Goal: Task Accomplishment & Management: Manage account settings

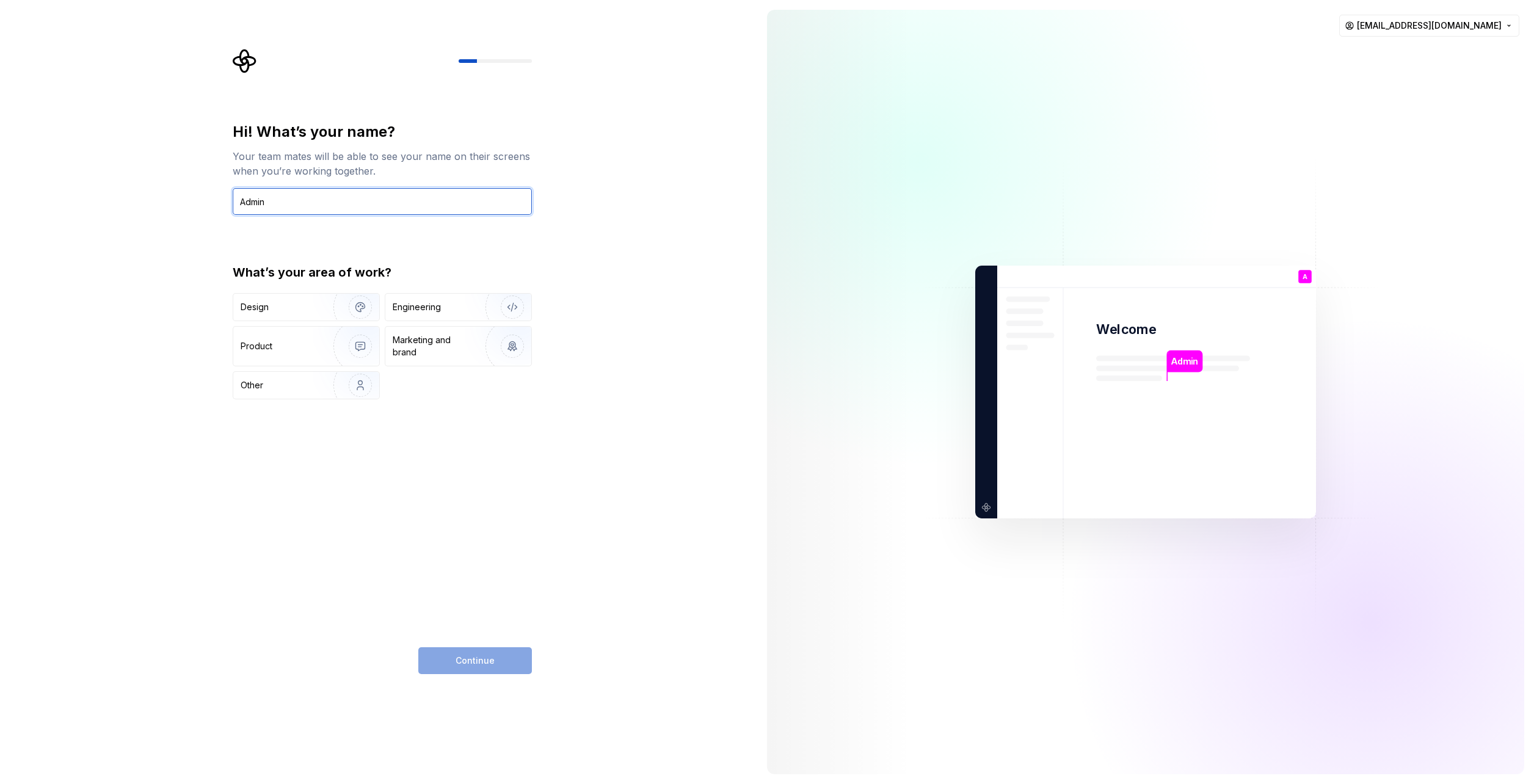
type input "Admin"
click at [305, 309] on div "Design" at bounding box center [278, 306] width 77 height 12
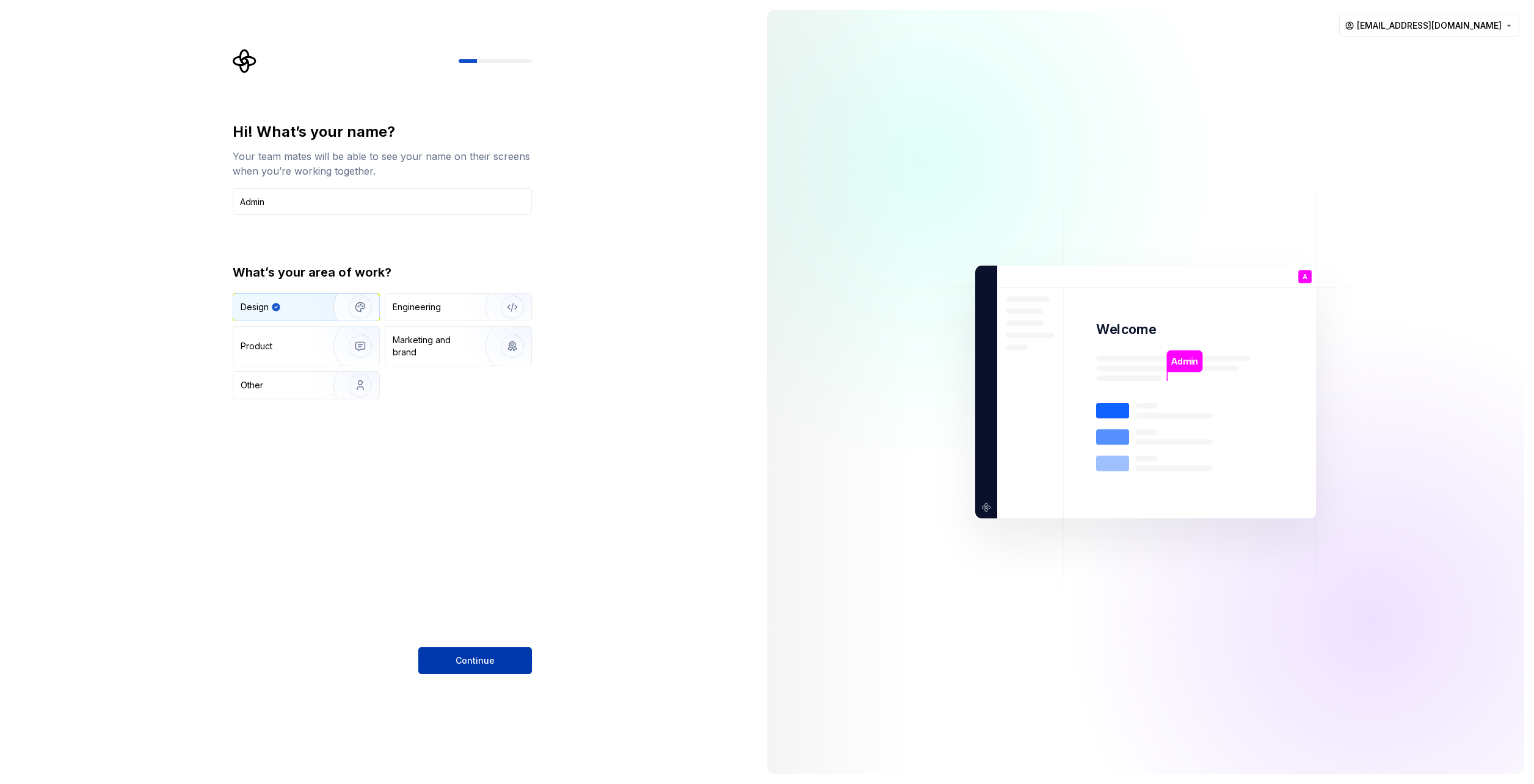
click at [495, 660] on button "Continue" at bounding box center [475, 660] width 114 height 27
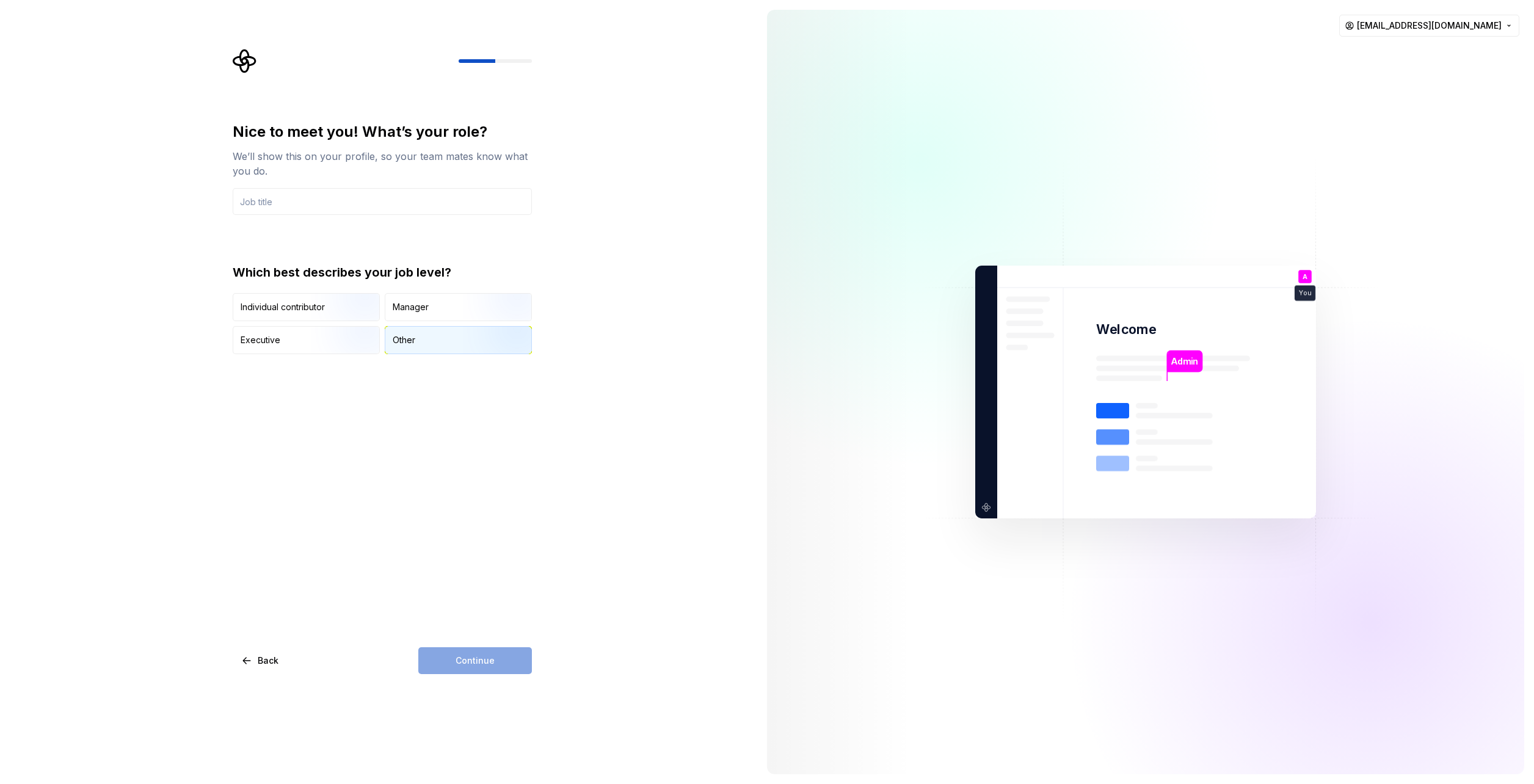
click at [425, 336] on div "Other" at bounding box center [458, 340] width 146 height 27
click at [492, 659] on div "Continue" at bounding box center [475, 660] width 114 height 27
click at [402, 190] on input "text" at bounding box center [382, 201] width 299 height 27
click at [509, 242] on div "Nice to meet you! What’s your role? We’ll show this on your profile, so your te…" at bounding box center [382, 237] width 299 height 232
click at [494, 656] on div "Continue" at bounding box center [475, 660] width 114 height 27
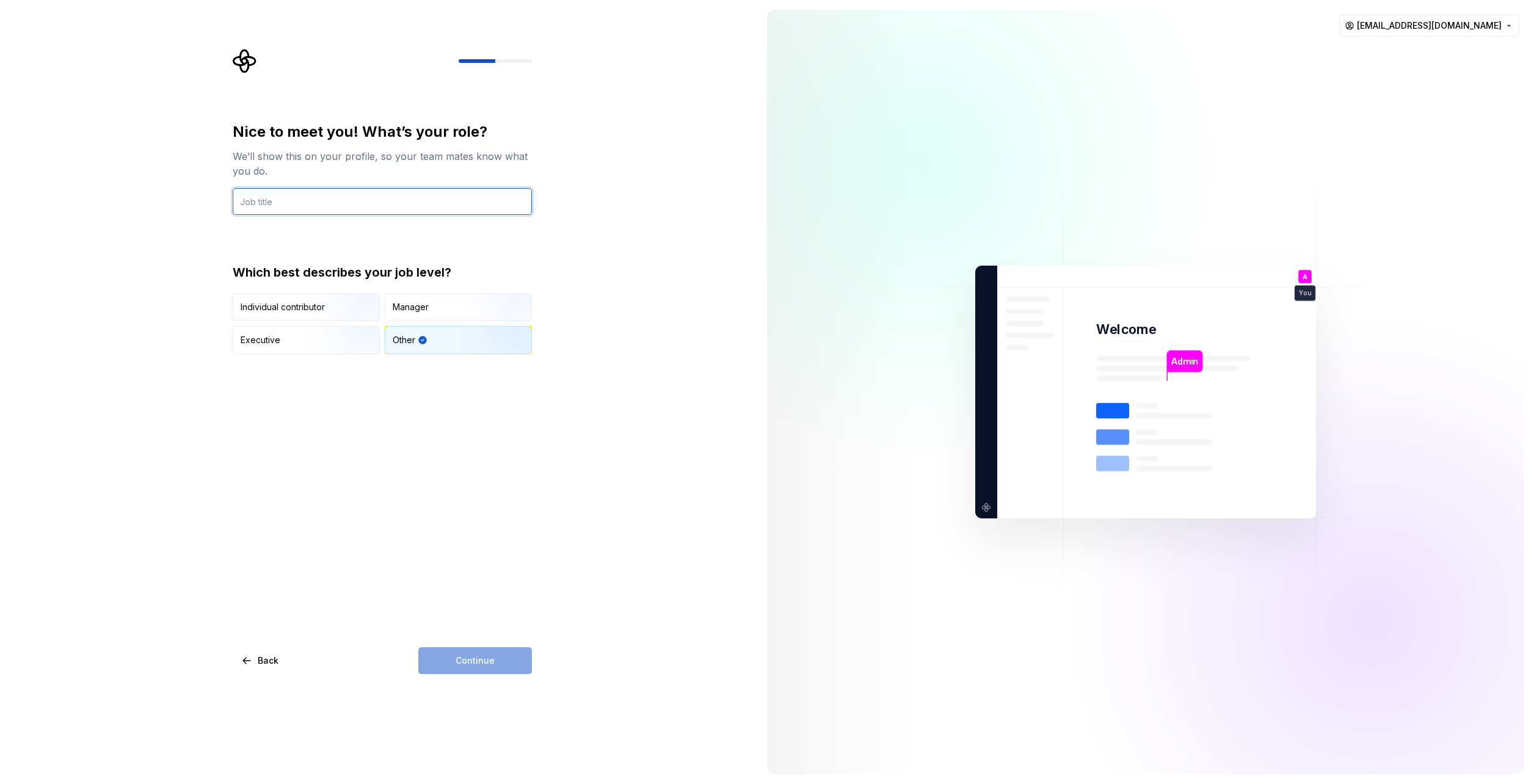
click at [256, 197] on input "text" at bounding box center [382, 201] width 299 height 27
type input "Admin"
click at [482, 658] on span "Continue" at bounding box center [475, 660] width 39 height 12
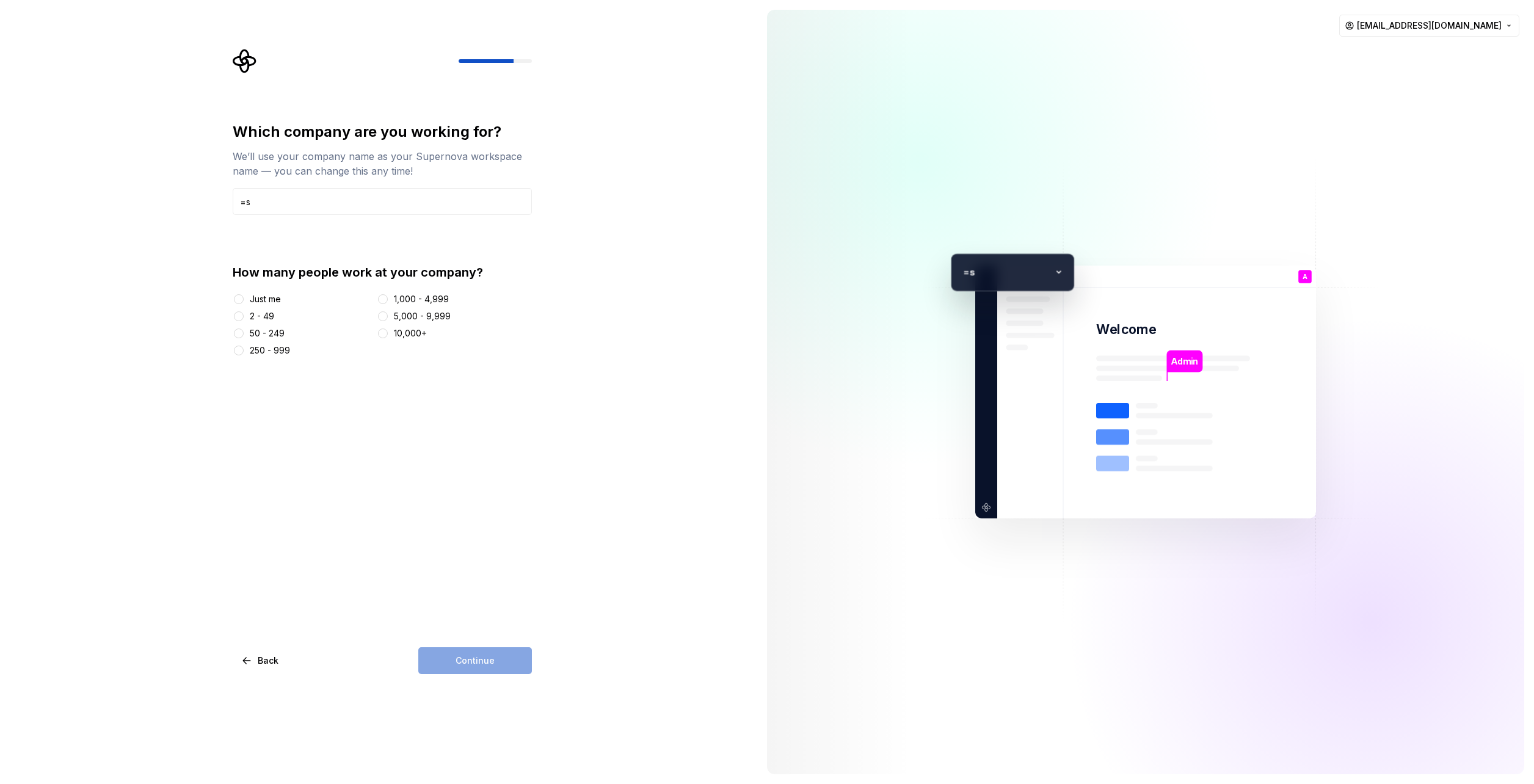
type input "="
click at [319, 206] on input "Ossur Iceland ehf/Embla Medical" at bounding box center [382, 201] width 299 height 27
type input "Ossur Iceland ehf - Embla Medical"
click at [389, 302] on div "1,000 - 4,999" at bounding box center [454, 299] width 156 height 12
click at [382, 297] on button "1,000 - 4,999" at bounding box center [383, 299] width 9 height 9
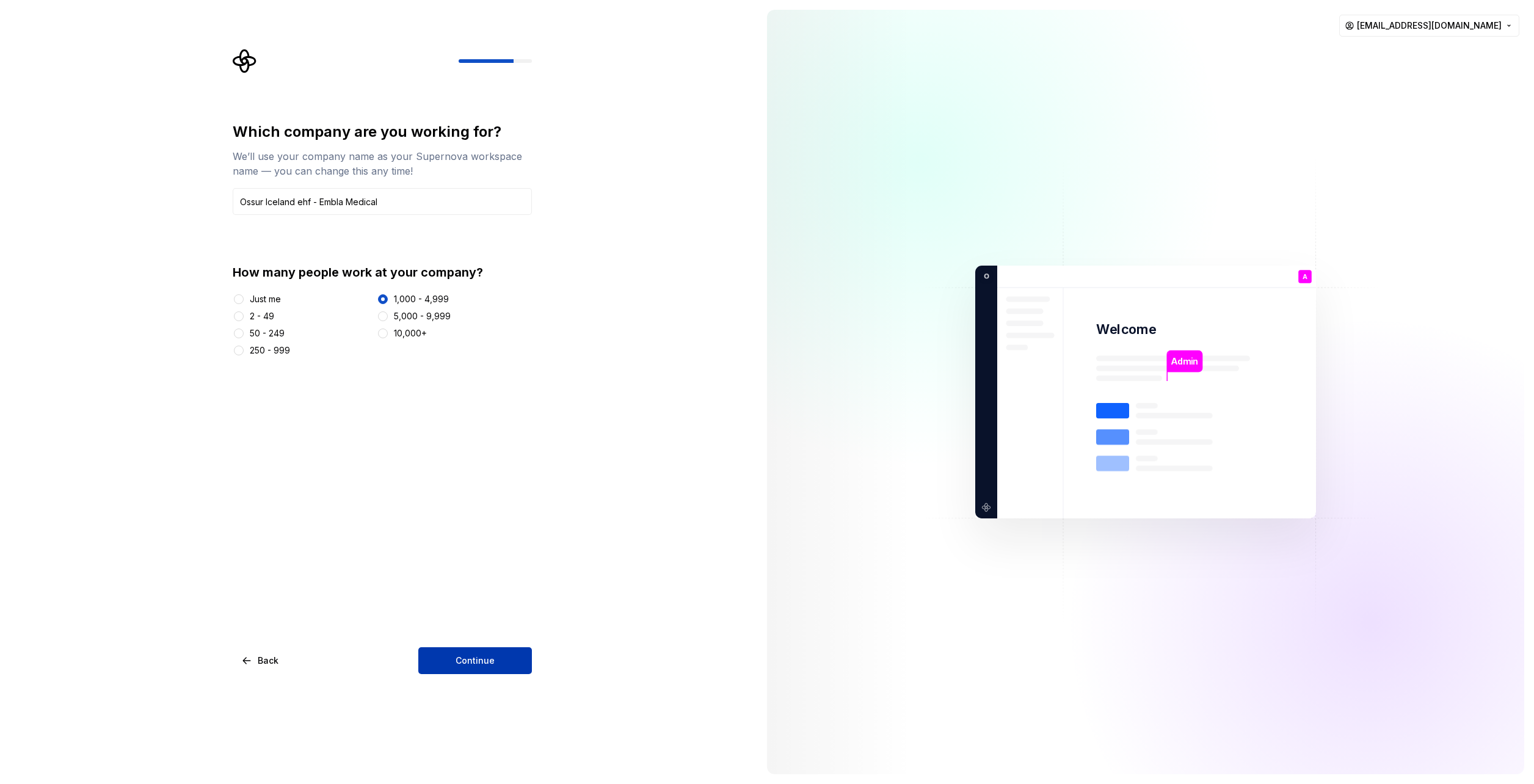
click at [488, 663] on span "Continue" at bounding box center [475, 660] width 39 height 12
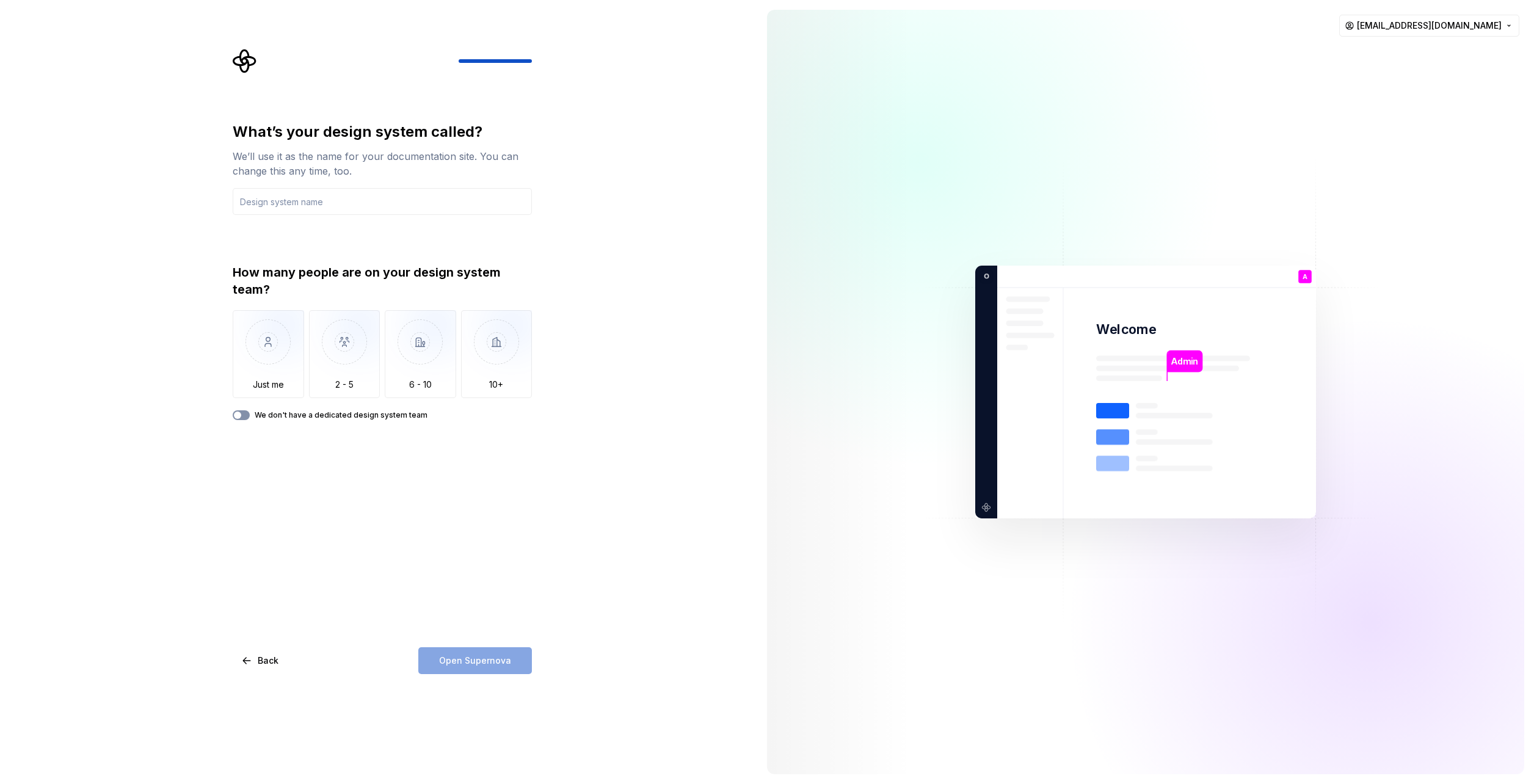
click at [243, 415] on button "We don't have a dedicated design system team" at bounding box center [241, 414] width 17 height 9
click at [246, 412] on span "button" at bounding box center [245, 415] width 7 height 7
click at [235, 411] on button "We don't have a dedicated design system team" at bounding box center [241, 414] width 17 height 9
click at [308, 203] on input "text" at bounding box center [382, 201] width 299 height 27
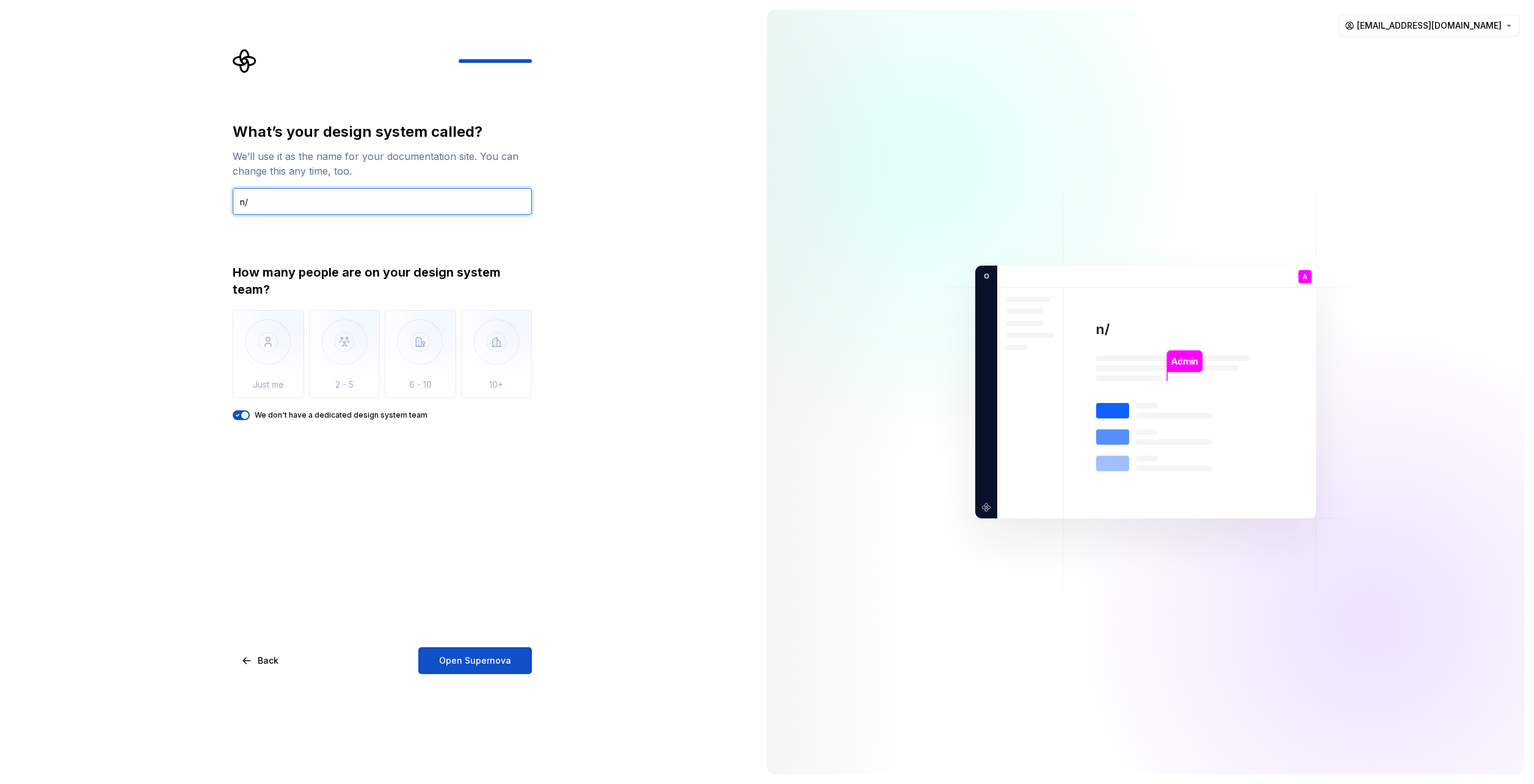
type input "n"
type input "x"
click at [484, 662] on span "Open Supernova" at bounding box center [474, 660] width 72 height 12
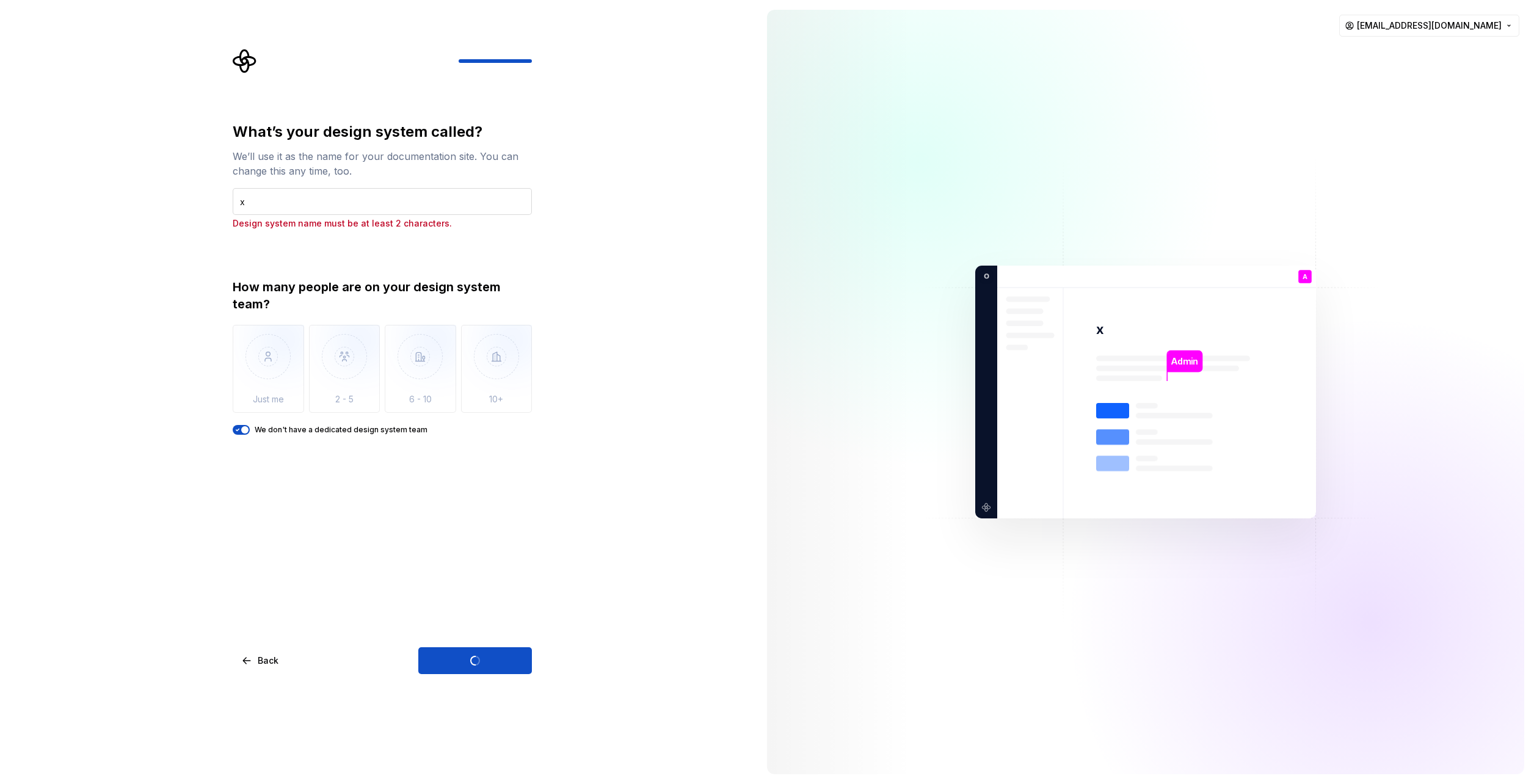
click at [263, 194] on input "x" at bounding box center [382, 201] width 299 height 27
type input "n"
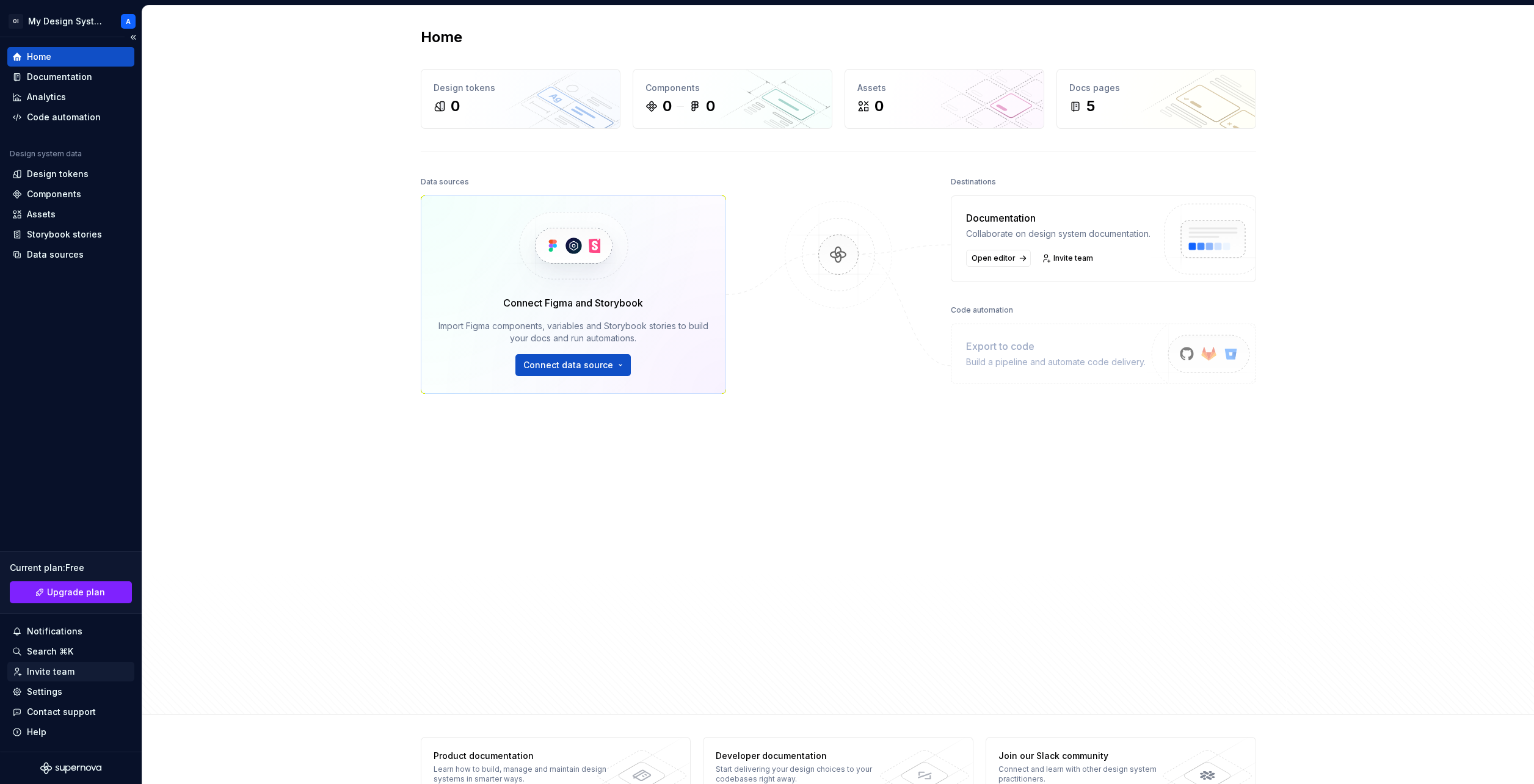
click at [56, 669] on div "Invite team" at bounding box center [50, 670] width 48 height 12
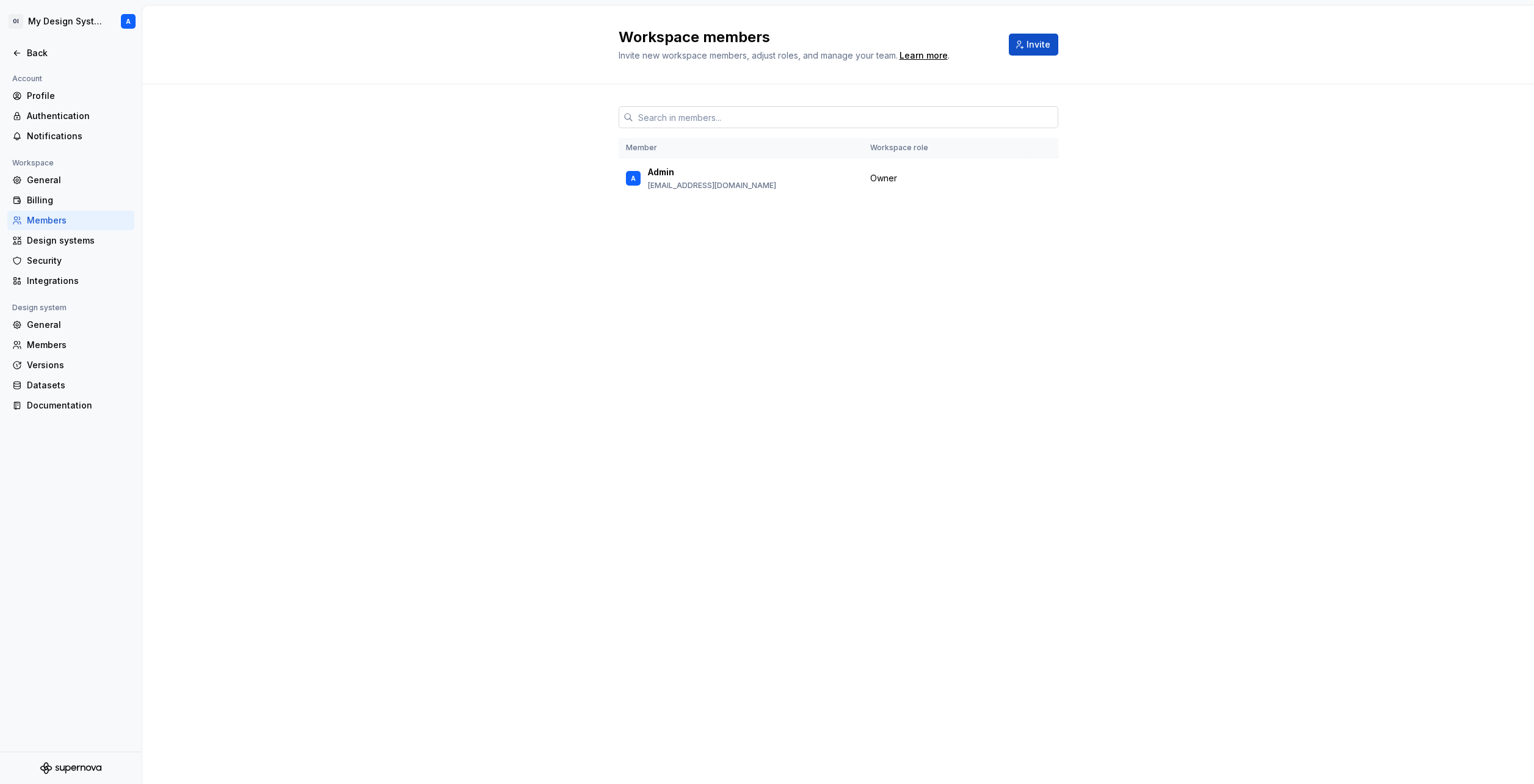
click at [711, 116] on input "text" at bounding box center [846, 117] width 425 height 22
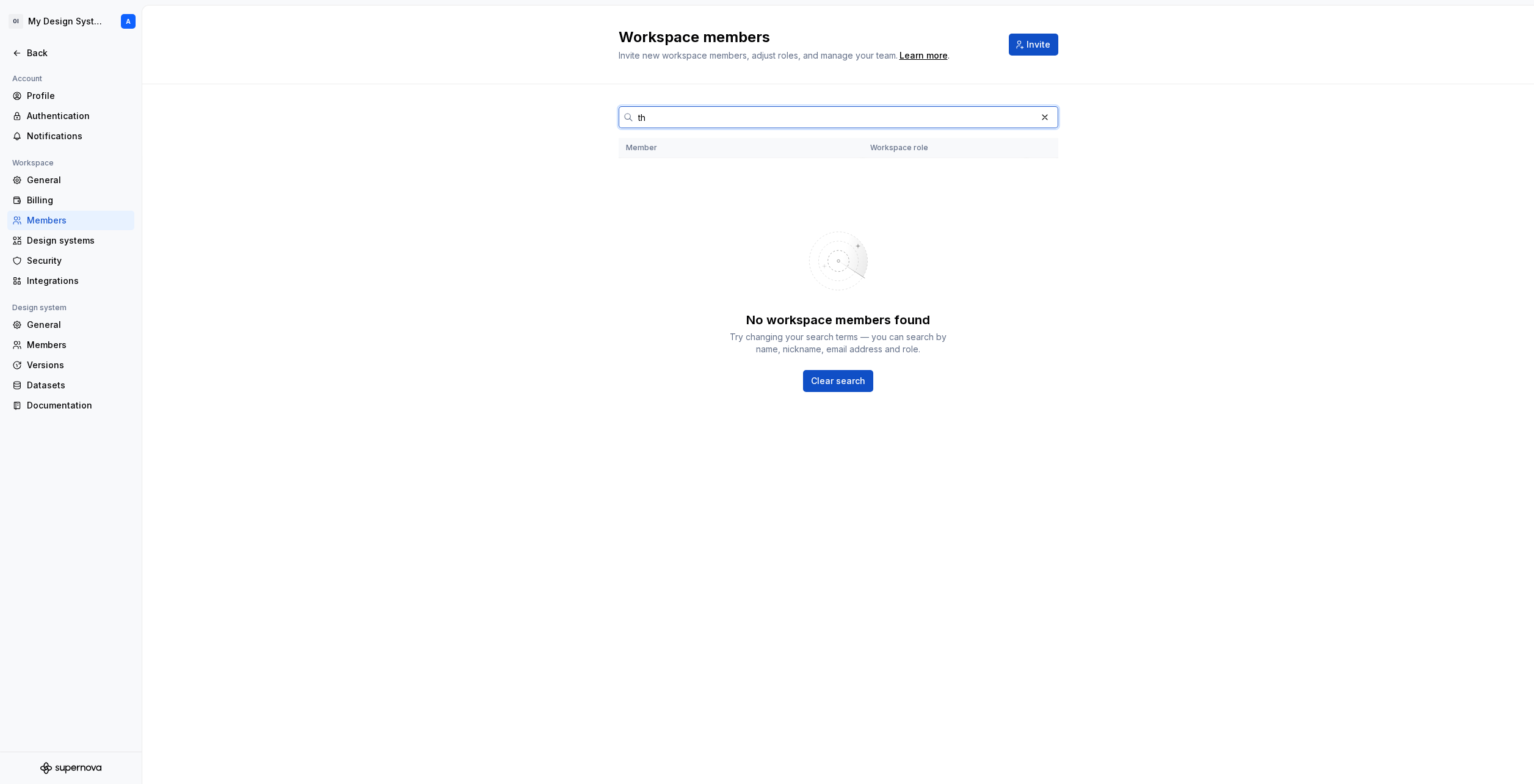
type input "t"
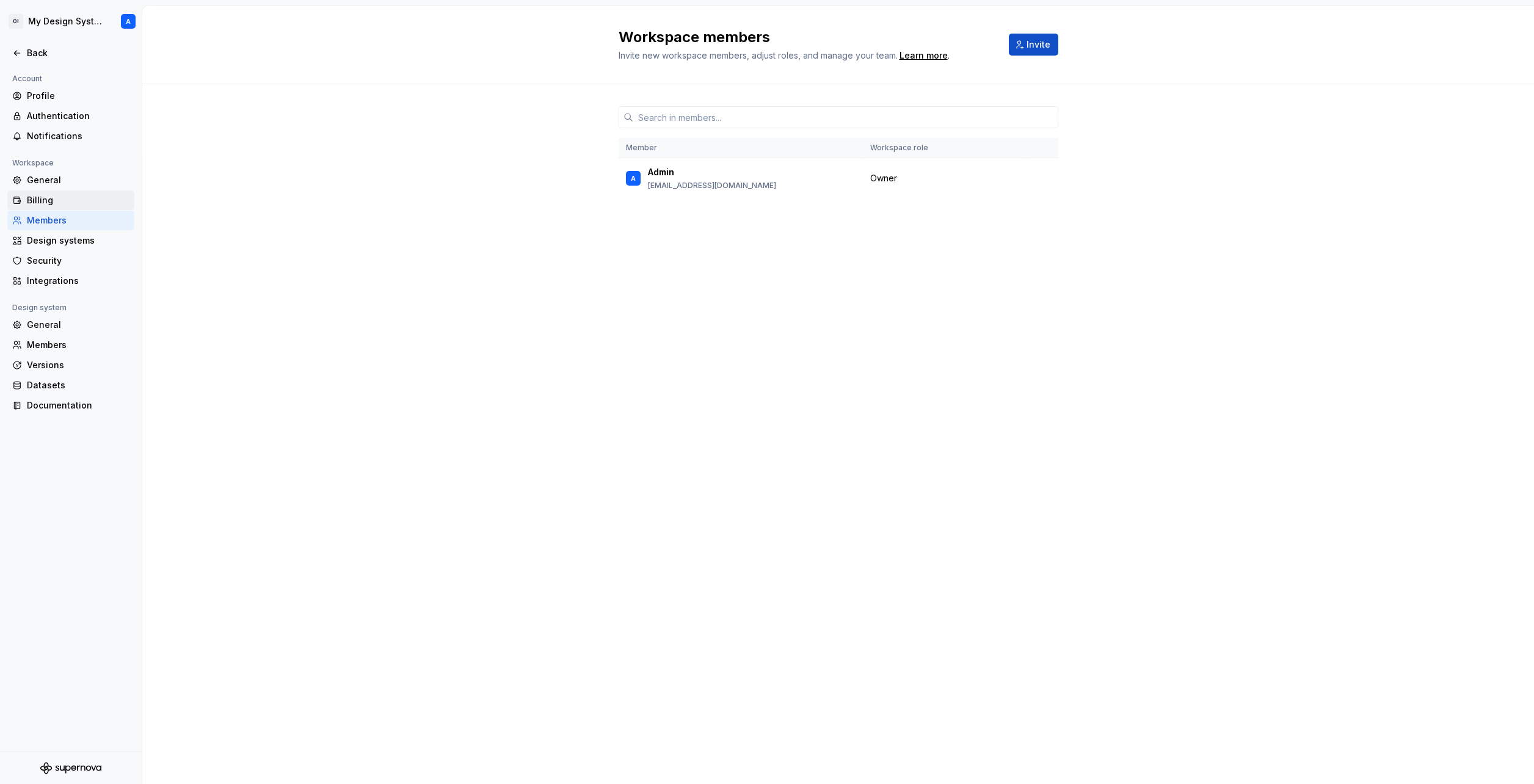
click at [64, 196] on div "Billing" at bounding box center [78, 199] width 102 height 12
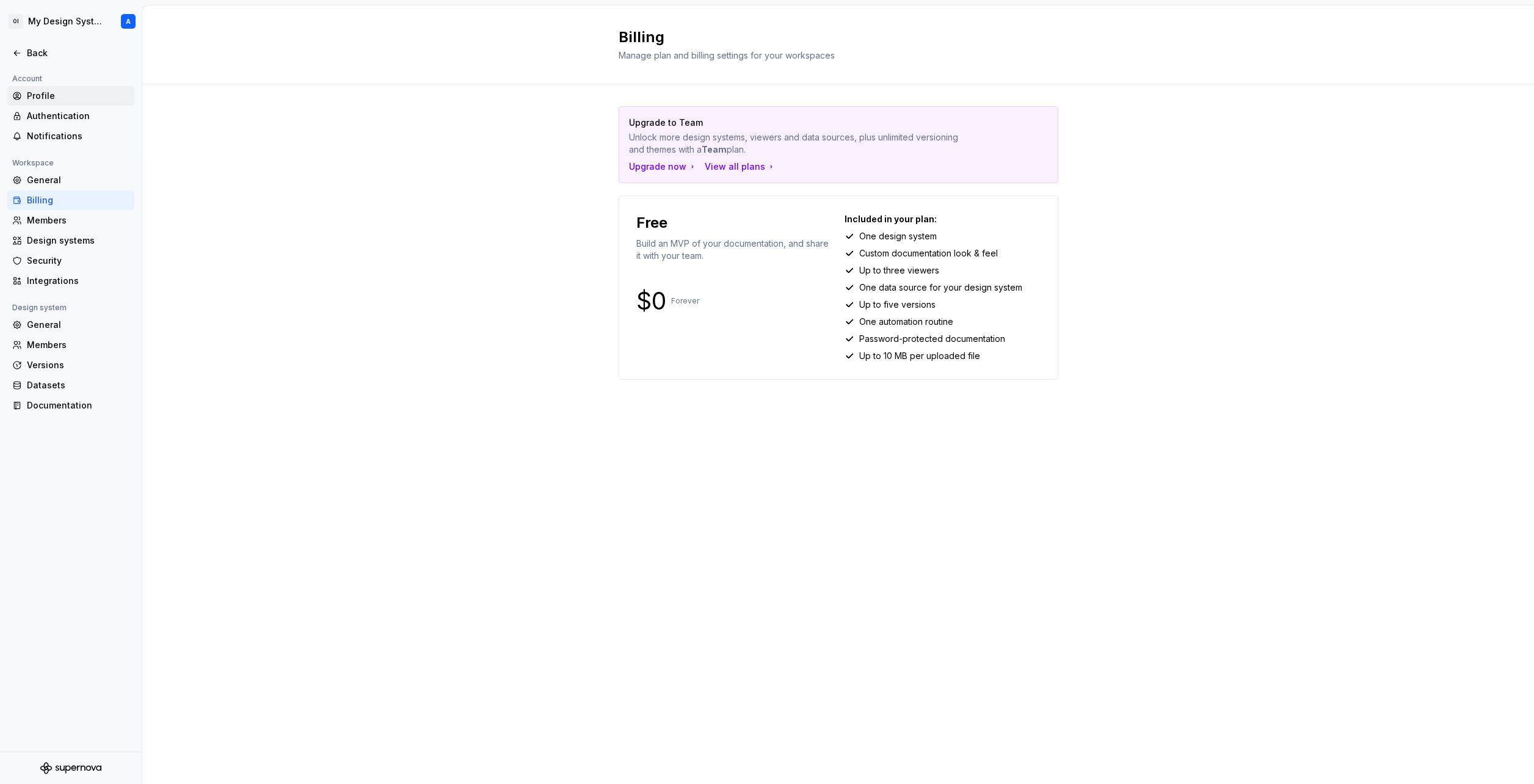
click at [62, 91] on div "Profile" at bounding box center [78, 95] width 102 height 12
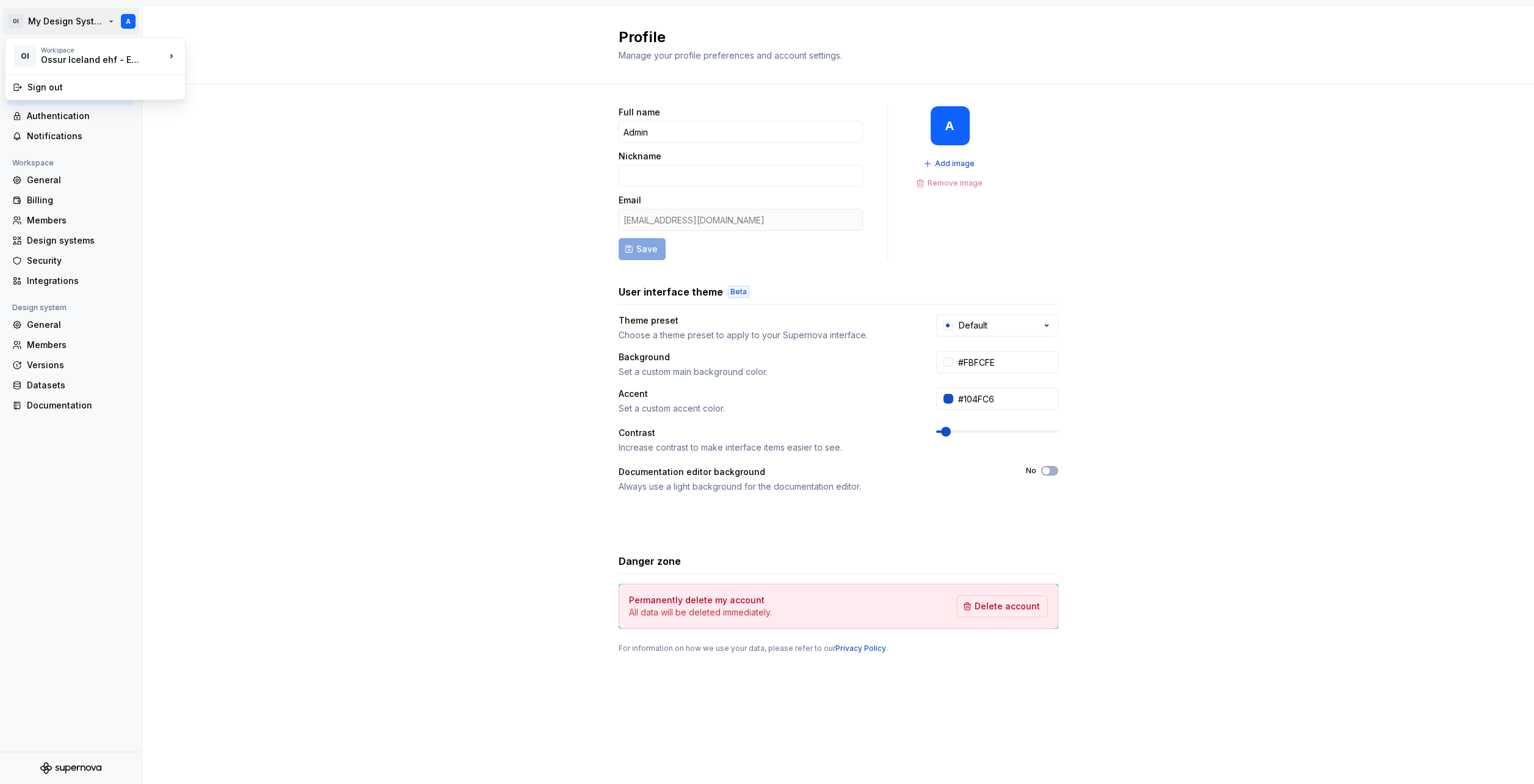
click at [103, 25] on html "OI My Design System A Back Account Profile Authentication Notifications Workspa…" at bounding box center [767, 392] width 1534 height 784
click at [77, 21] on html "OI My Design System A Back Account Profile Authentication Notifications Workspa…" at bounding box center [767, 392] width 1534 height 784
click at [30, 54] on div "Back" at bounding box center [78, 52] width 102 height 12
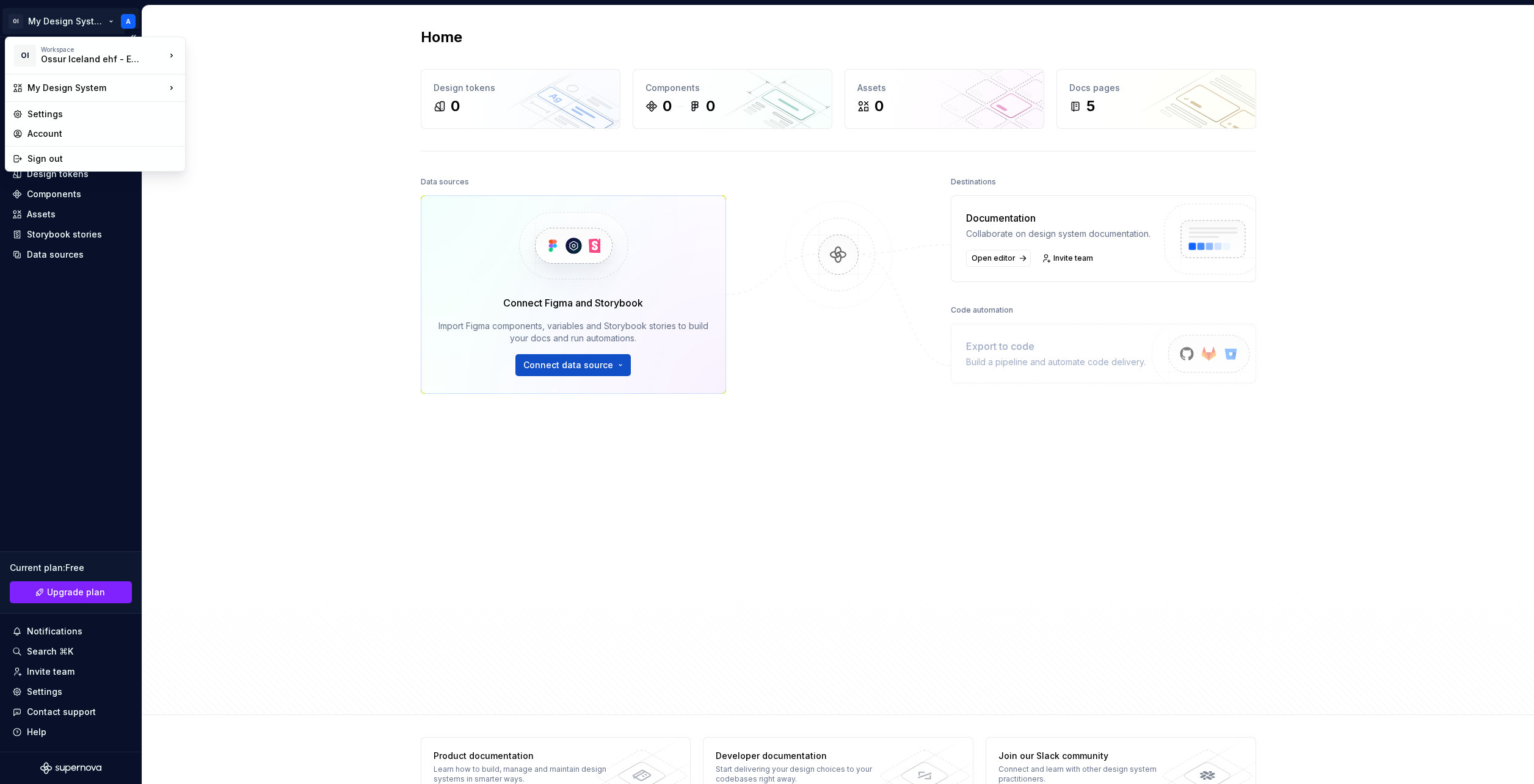
click at [52, 11] on html "OI My Design System A Home Documentation Analytics Code automation Design syste…" at bounding box center [767, 392] width 1534 height 784
click at [100, 115] on div "Settings" at bounding box center [102, 114] width 150 height 12
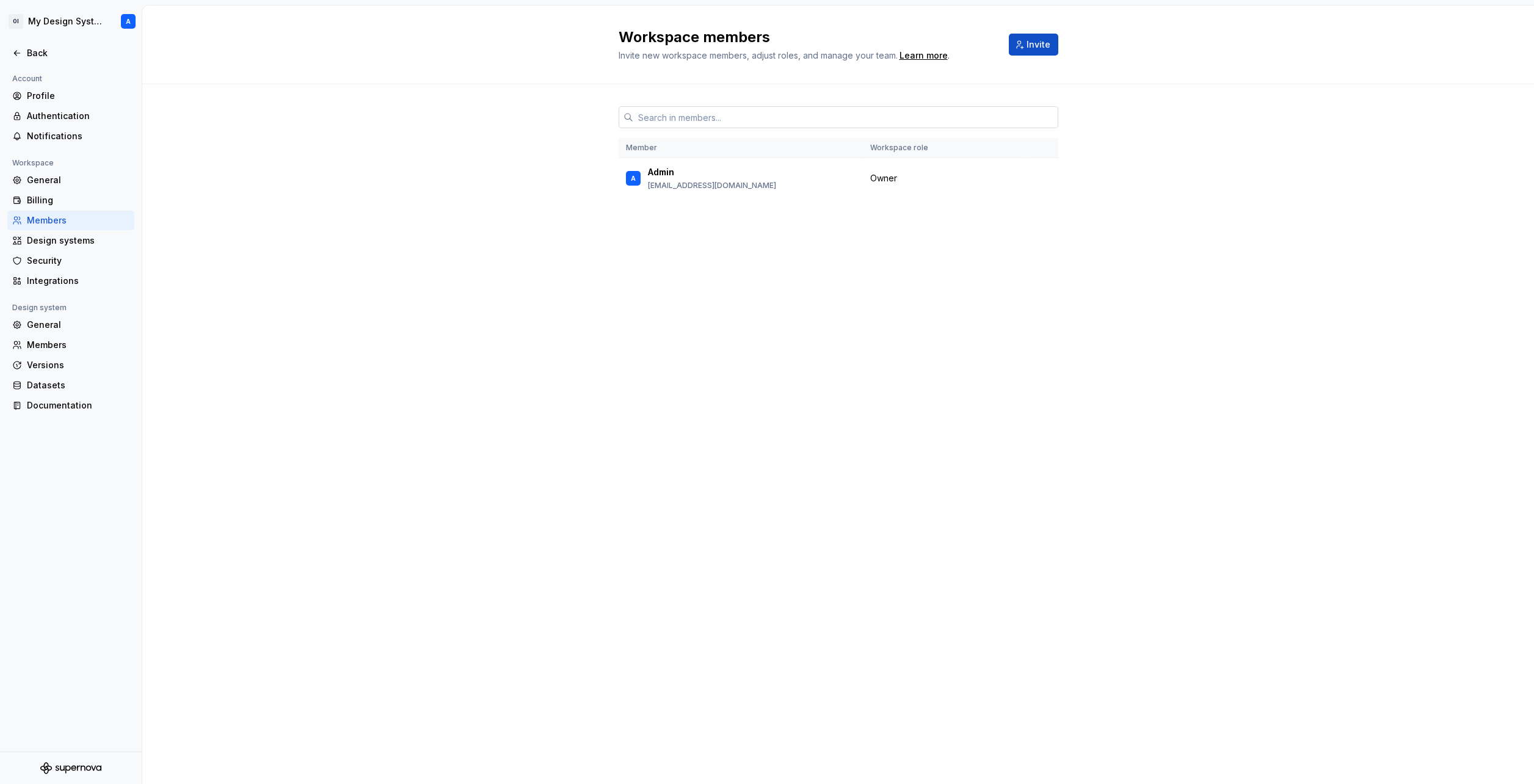
click at [722, 119] on input "text" at bounding box center [846, 117] width 425 height 22
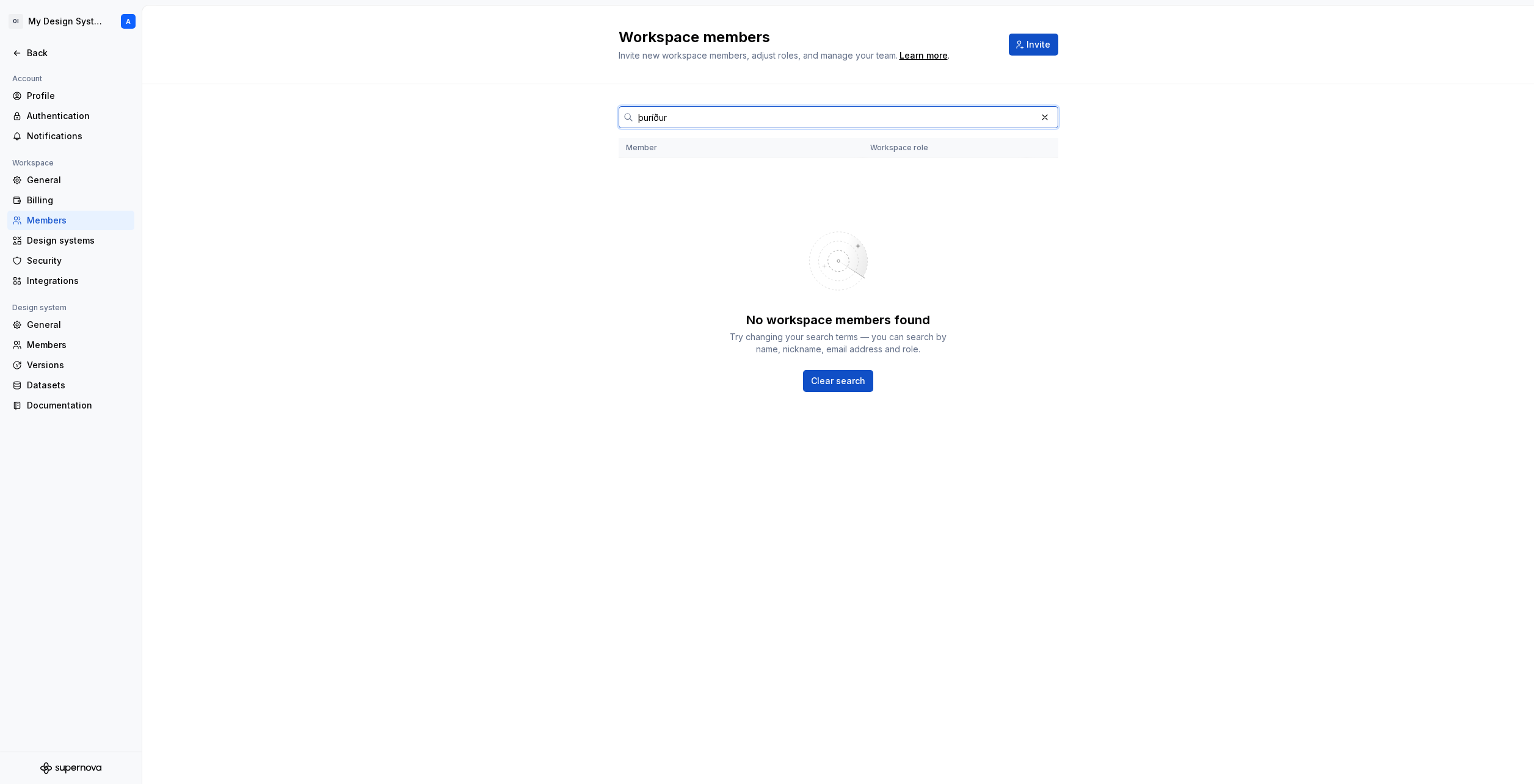
drag, startPoint x: 622, startPoint y: 125, endPoint x: 555, endPoint y: 127, distance: 67.0
click at [555, 127] on div "þuríður Member Workspace role No workspace members found Try changing your sear…" at bounding box center [838, 291] width 1391 height 413
type input "thuri"
